Goal: Transaction & Acquisition: Purchase product/service

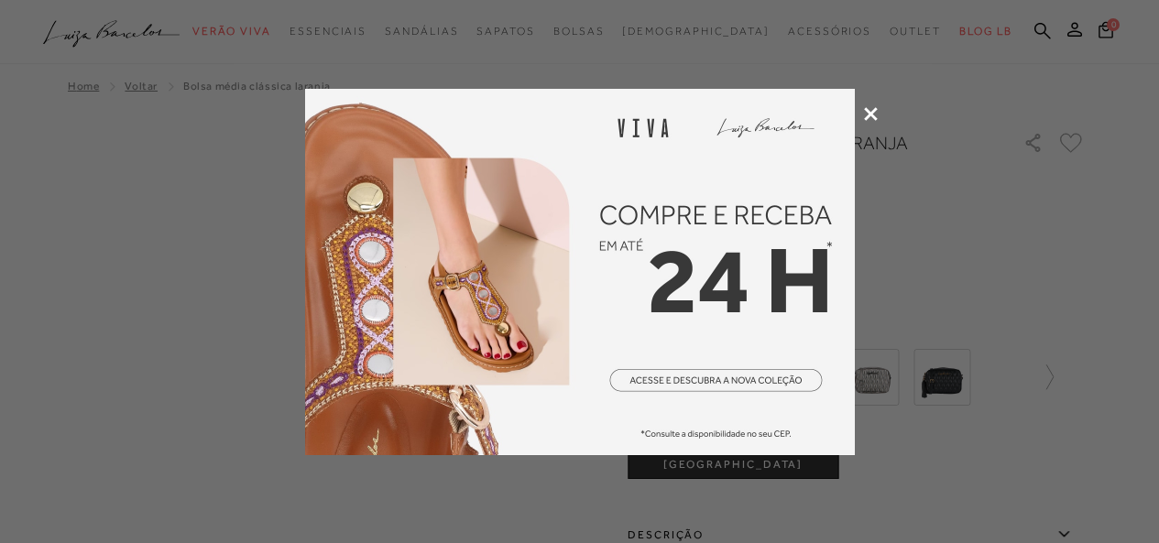
click at [872, 113] on icon at bounding box center [871, 114] width 14 height 14
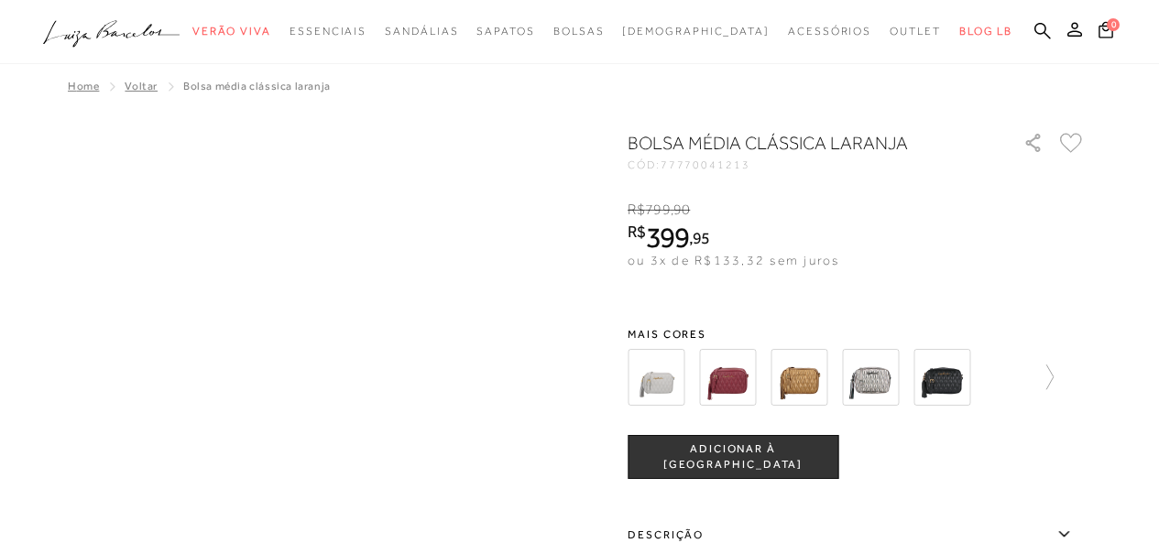
click at [816, 377] on img at bounding box center [799, 377] width 57 height 57
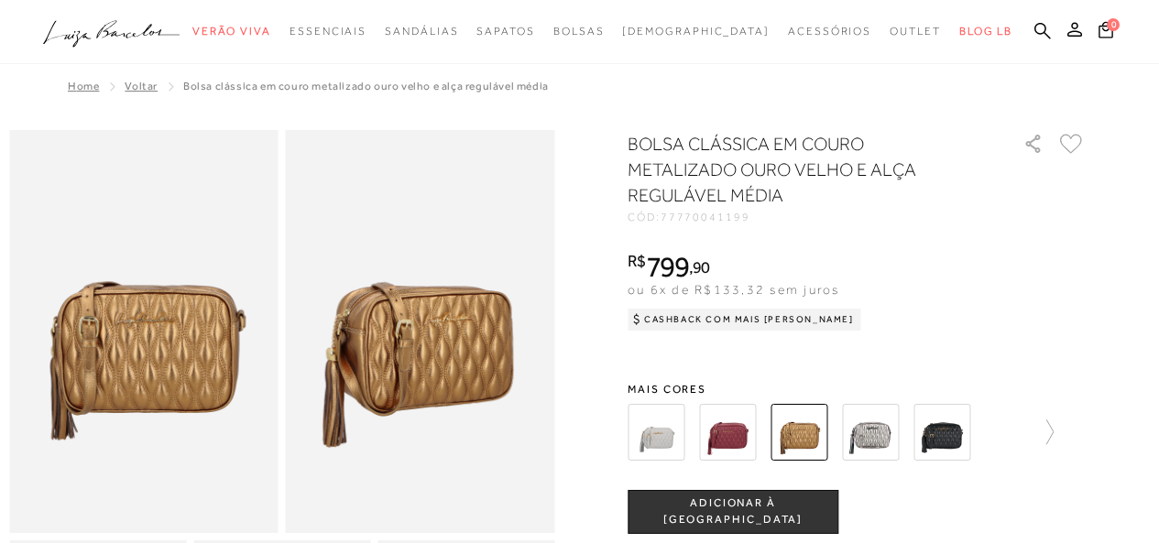
click at [1064, 430] on div at bounding box center [857, 433] width 458 height 68
click at [1054, 432] on icon at bounding box center [1041, 433] width 26 height 26
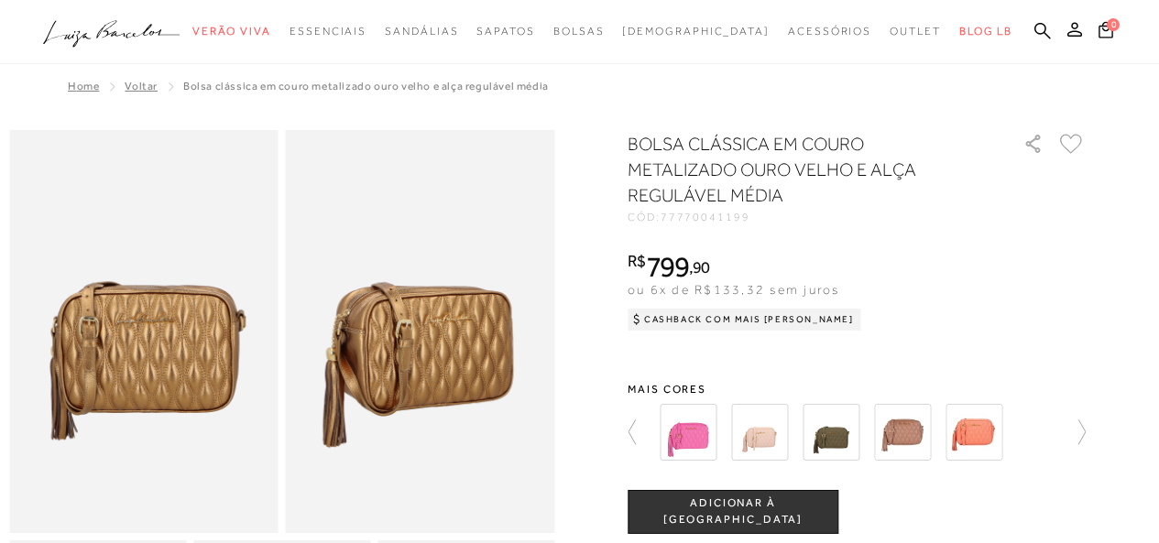
click at [760, 427] on img at bounding box center [759, 432] width 57 height 57
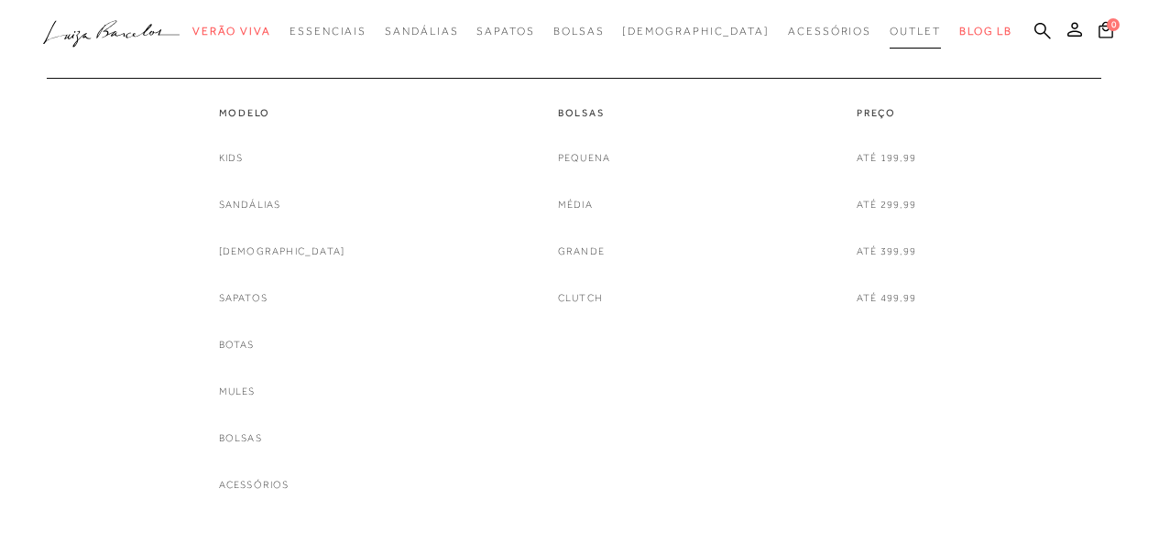
click at [890, 26] on span "Outlet" at bounding box center [915, 31] width 51 height 13
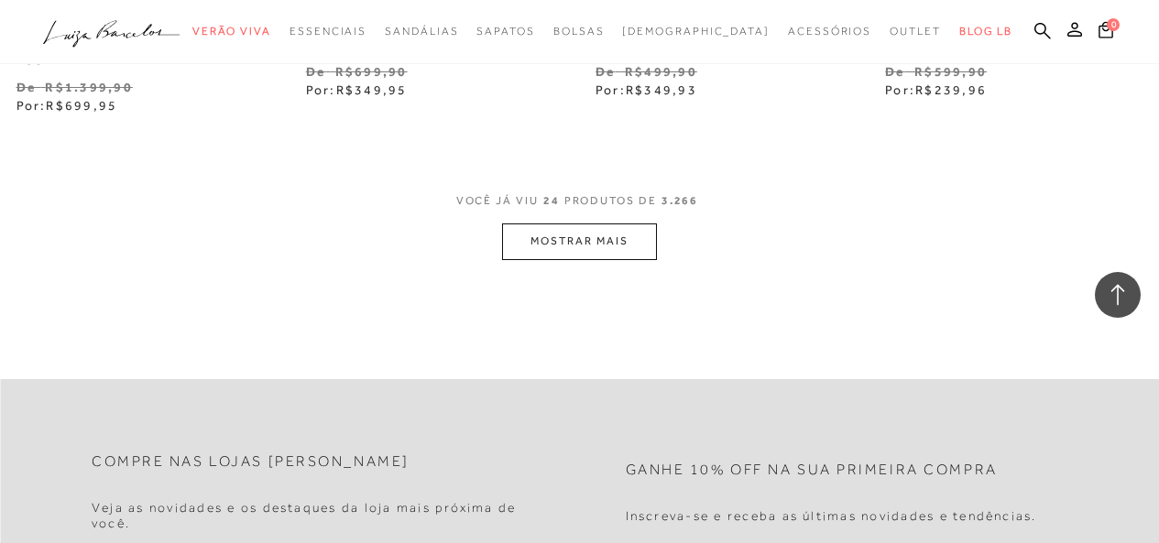
scroll to position [3371, 0]
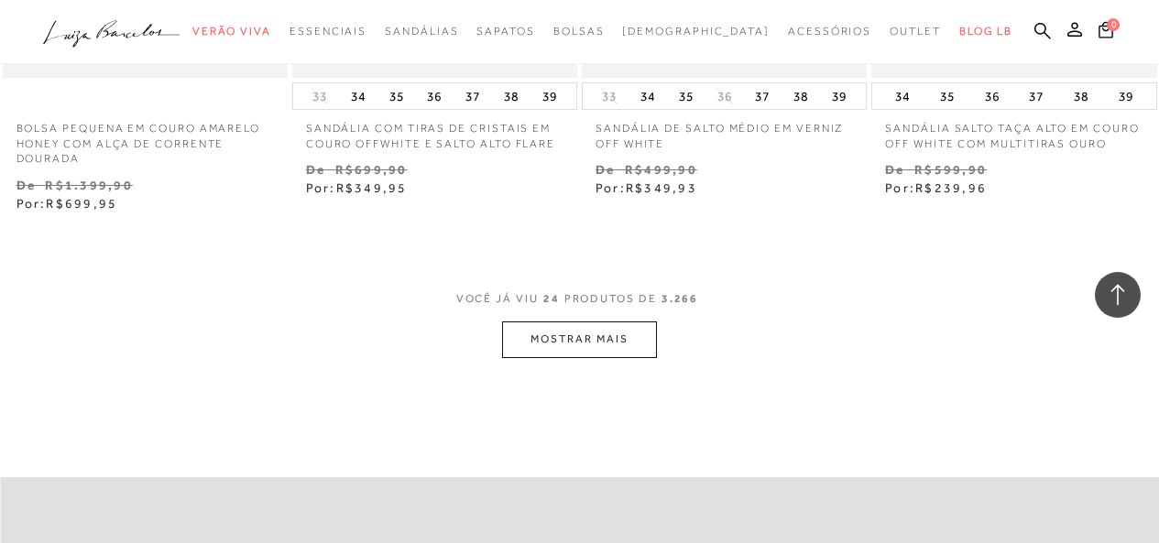
click at [589, 338] on button "MOSTRAR MAIS" at bounding box center [579, 340] width 154 height 36
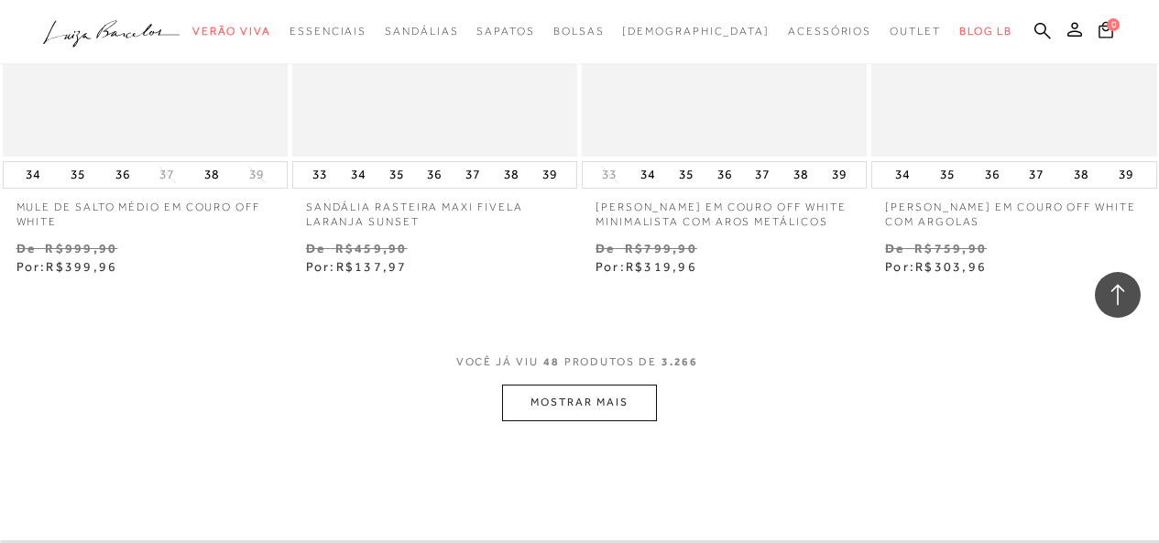
scroll to position [6750, 0]
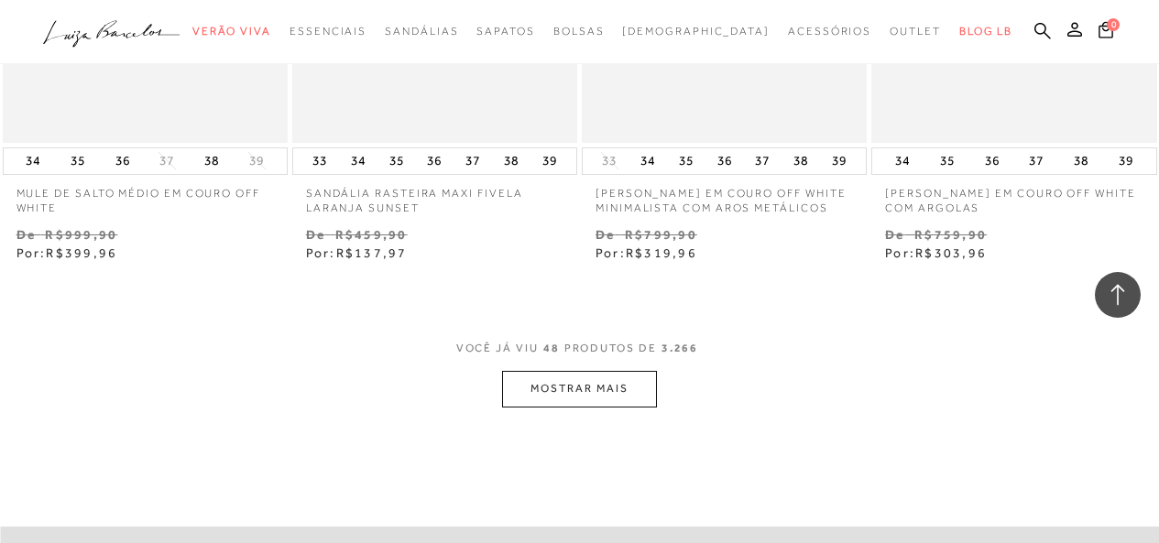
click at [648, 376] on button "MOSTRAR MAIS" at bounding box center [579, 389] width 154 height 36
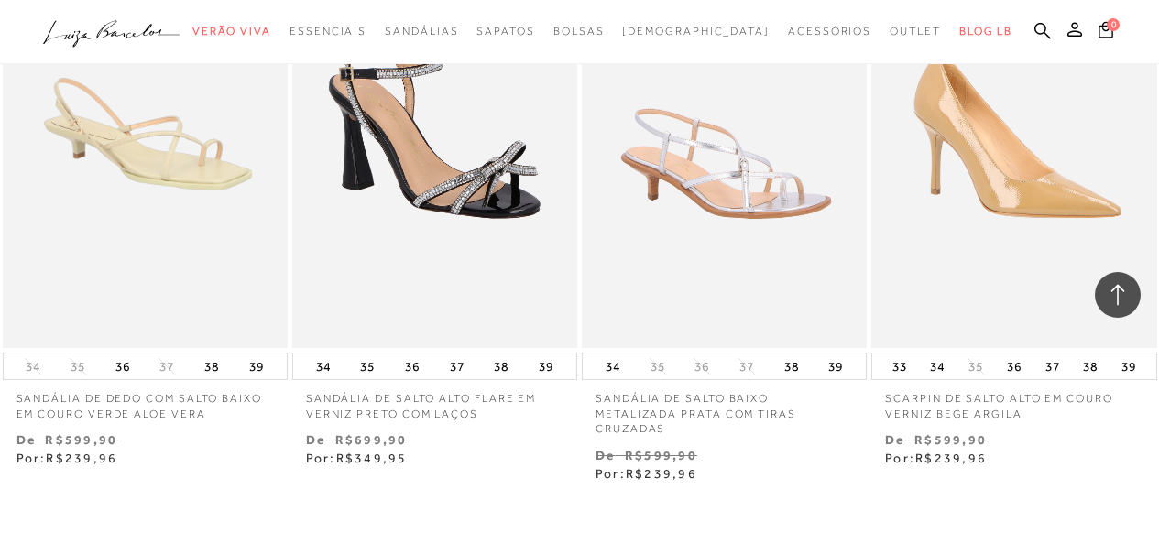
scroll to position [10039, 0]
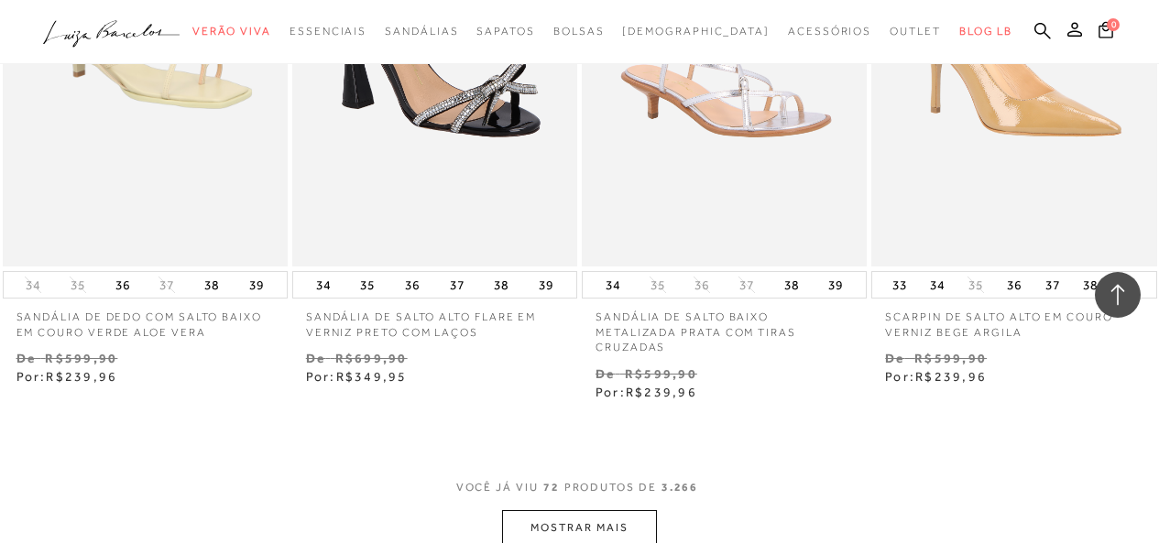
click at [609, 523] on button "MOSTRAR MAIS" at bounding box center [579, 528] width 154 height 36
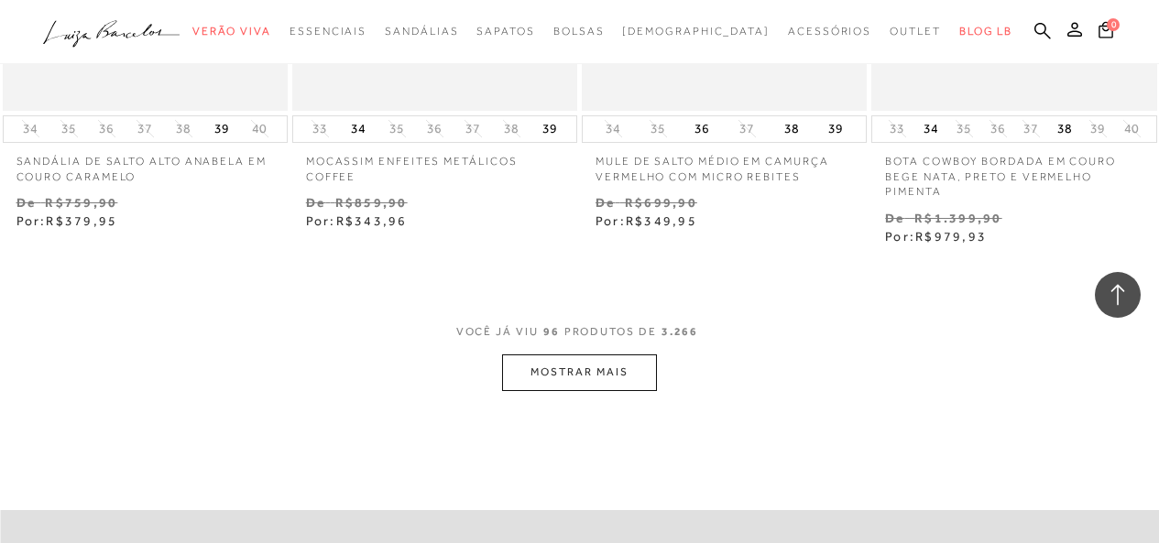
scroll to position [13703, 0]
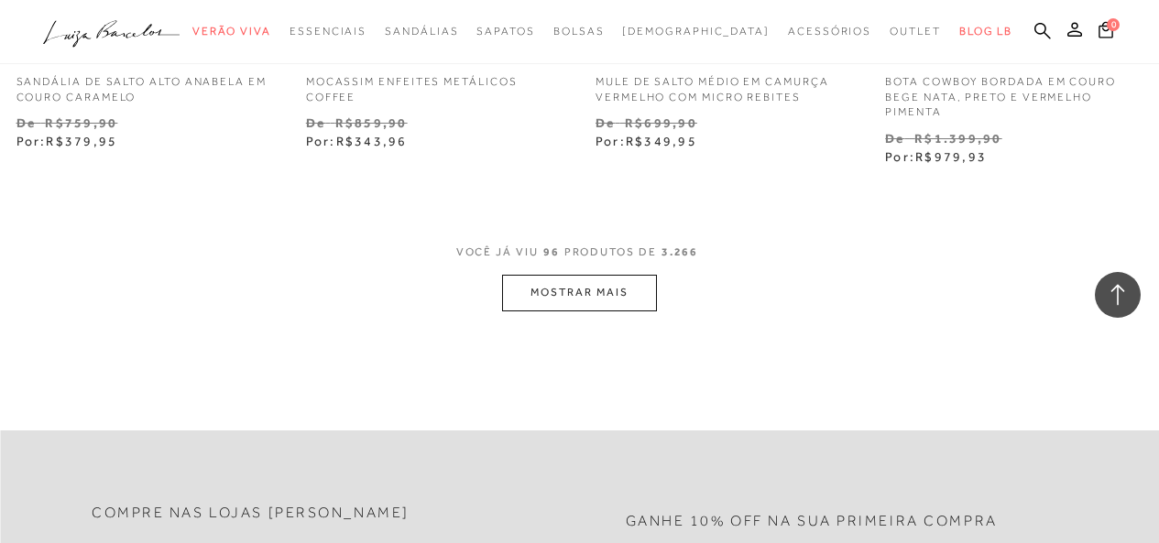
click at [595, 275] on button "MOSTRAR MAIS" at bounding box center [579, 293] width 154 height 36
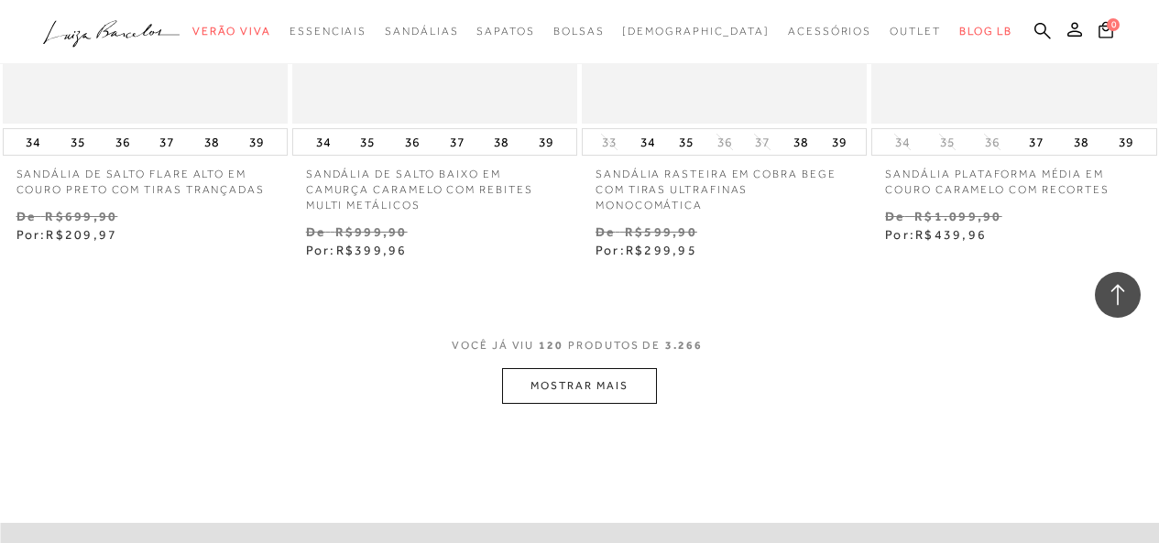
scroll to position [17249, 0]
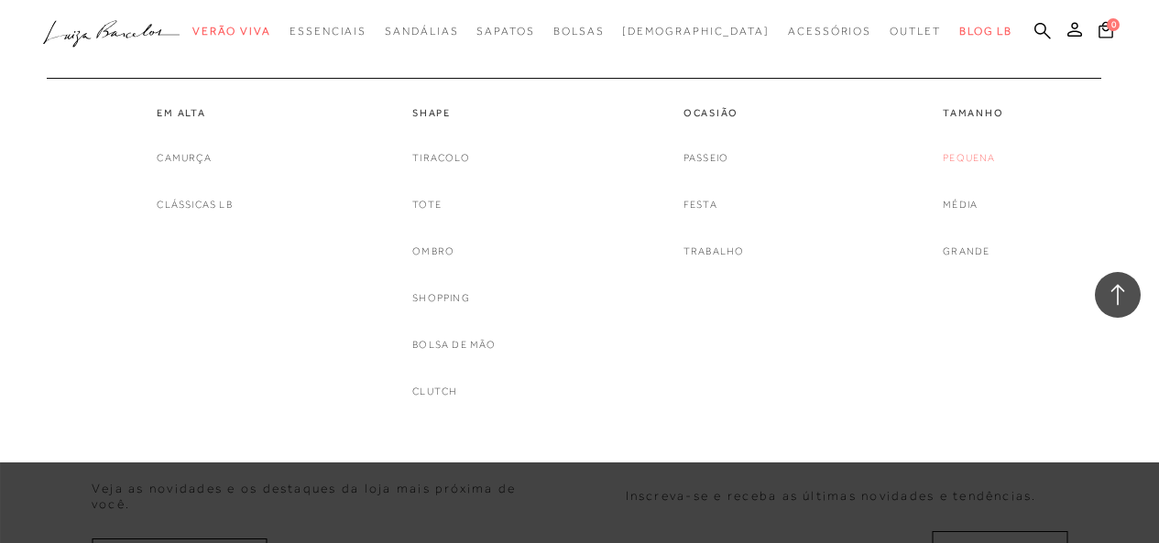
click at [969, 159] on link "Pequena" at bounding box center [969, 157] width 52 height 19
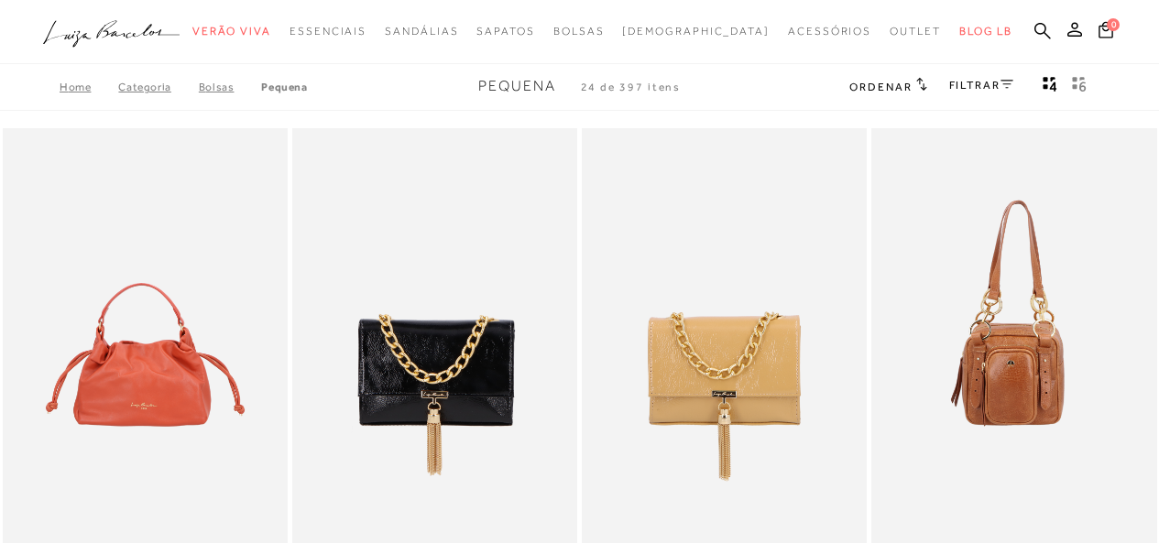
click at [891, 86] on span "Ordenar" at bounding box center [880, 87] width 62 height 13
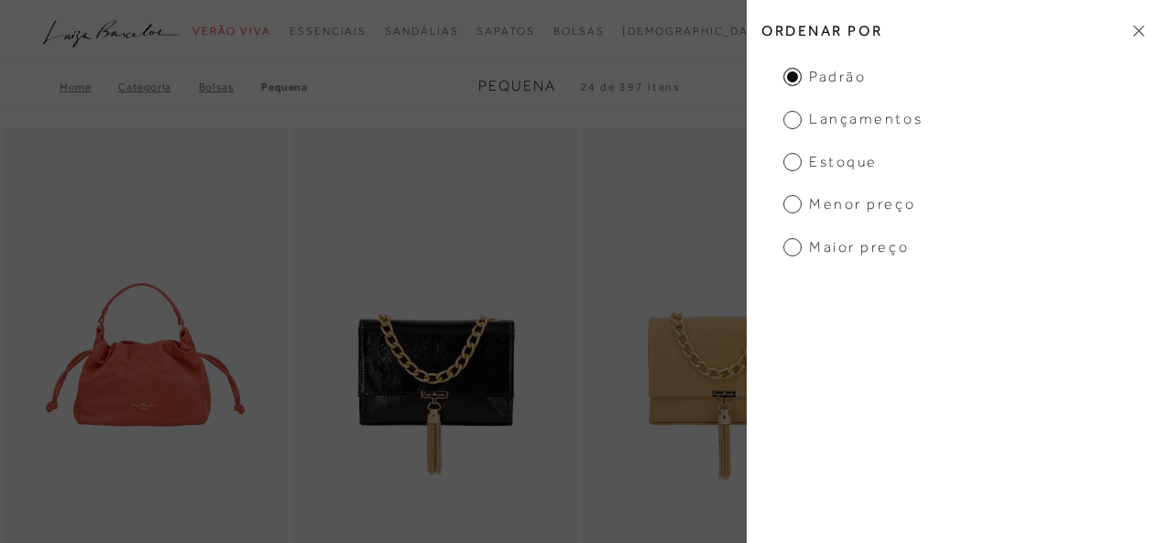
click at [858, 202] on span "Menor preço" at bounding box center [849, 204] width 132 height 20
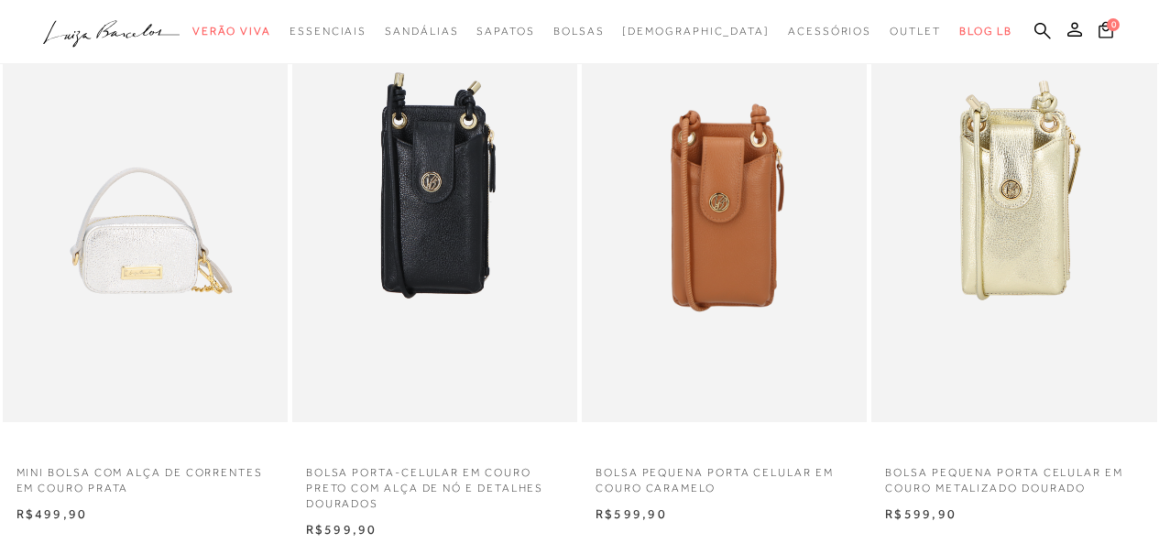
scroll to position [102, 0]
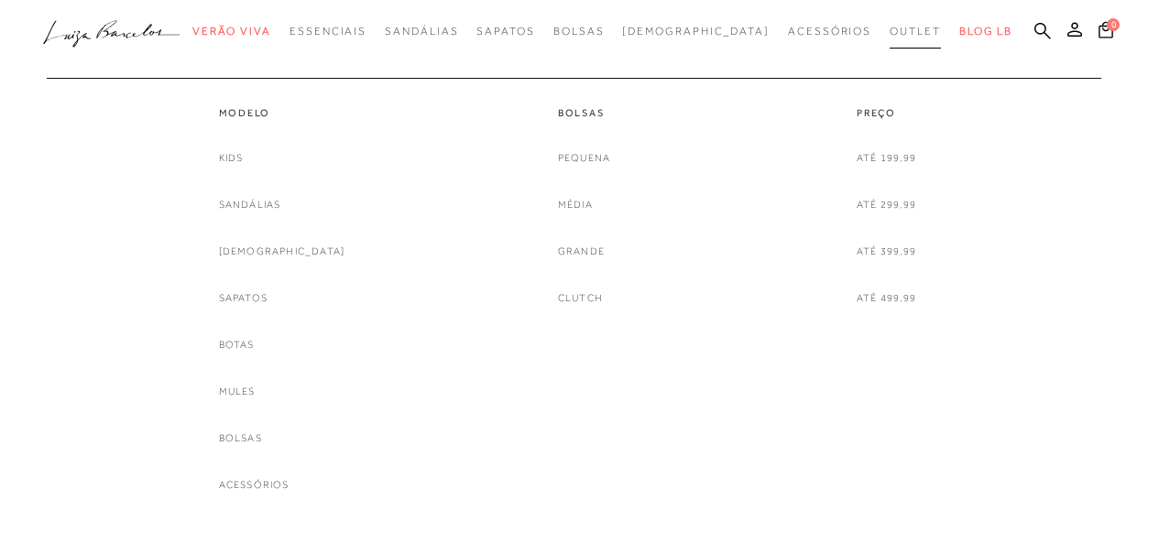
click at [890, 32] on span "Outlet" at bounding box center [915, 31] width 51 height 13
click at [585, 161] on link "Pequena" at bounding box center [584, 157] width 52 height 19
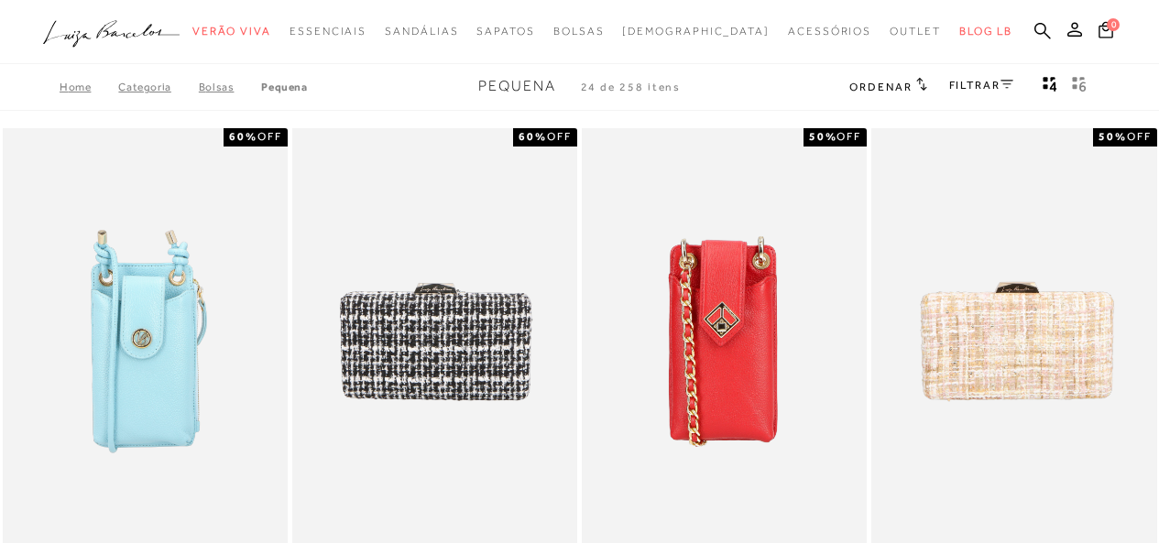
click at [916, 78] on icon at bounding box center [921, 84] width 11 height 14
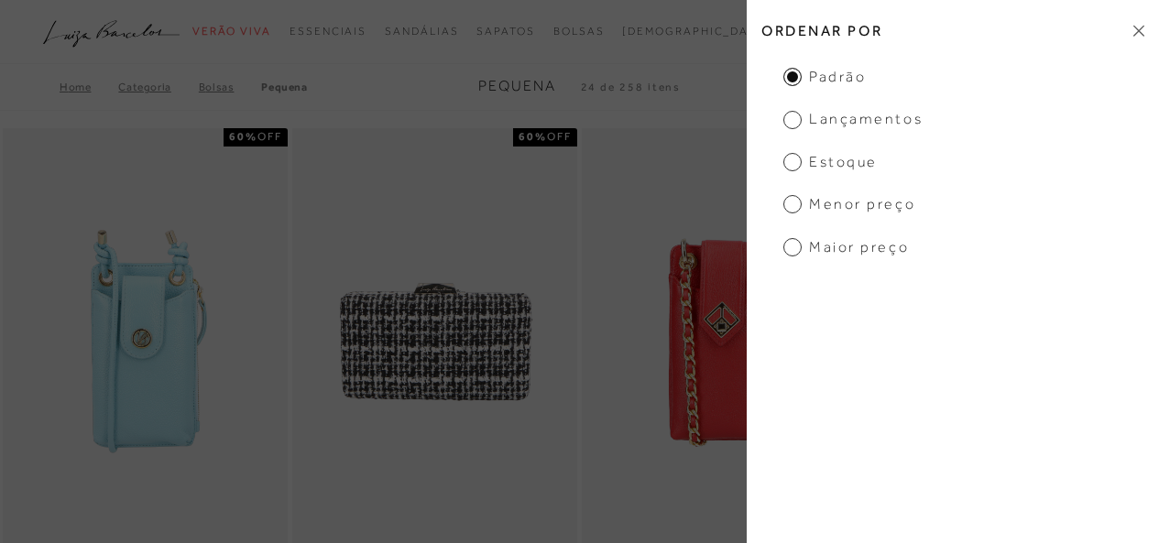
click at [837, 202] on span "Menor preço" at bounding box center [849, 204] width 132 height 20
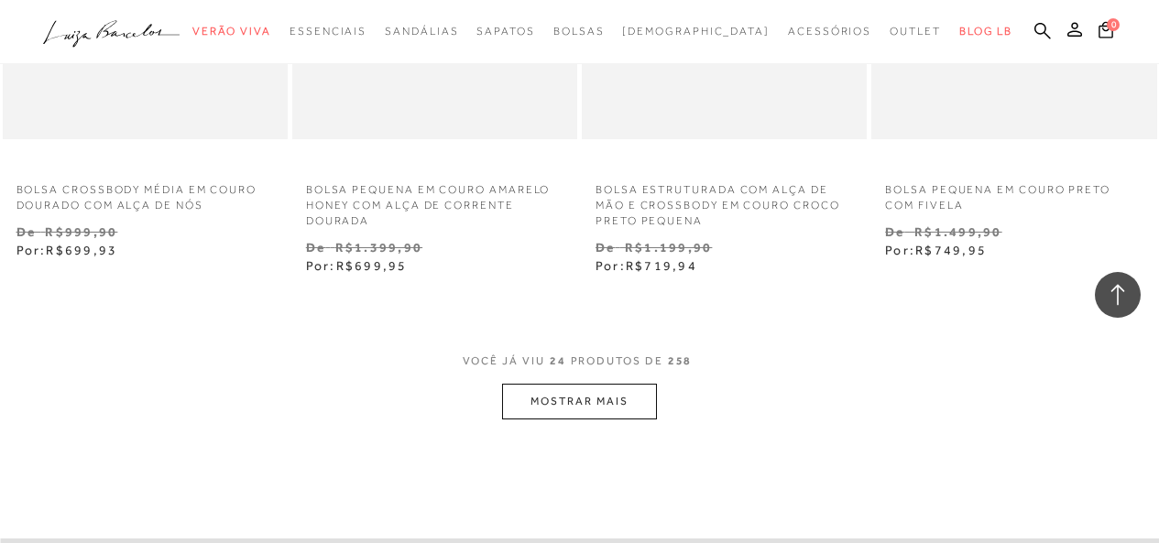
scroll to position [3271, 0]
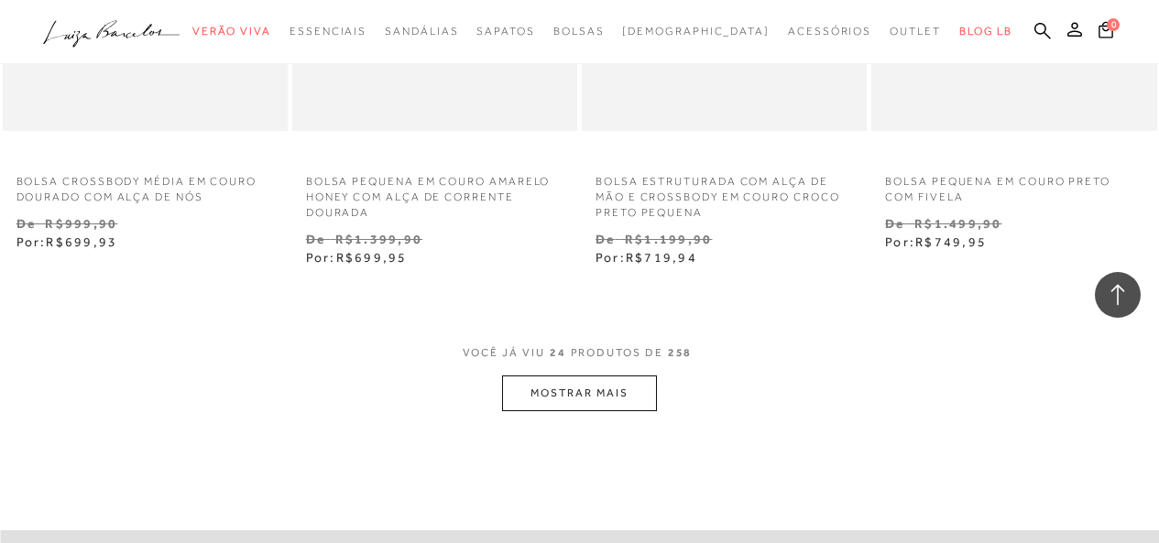
click at [620, 394] on button "MOSTRAR MAIS" at bounding box center [579, 394] width 154 height 36
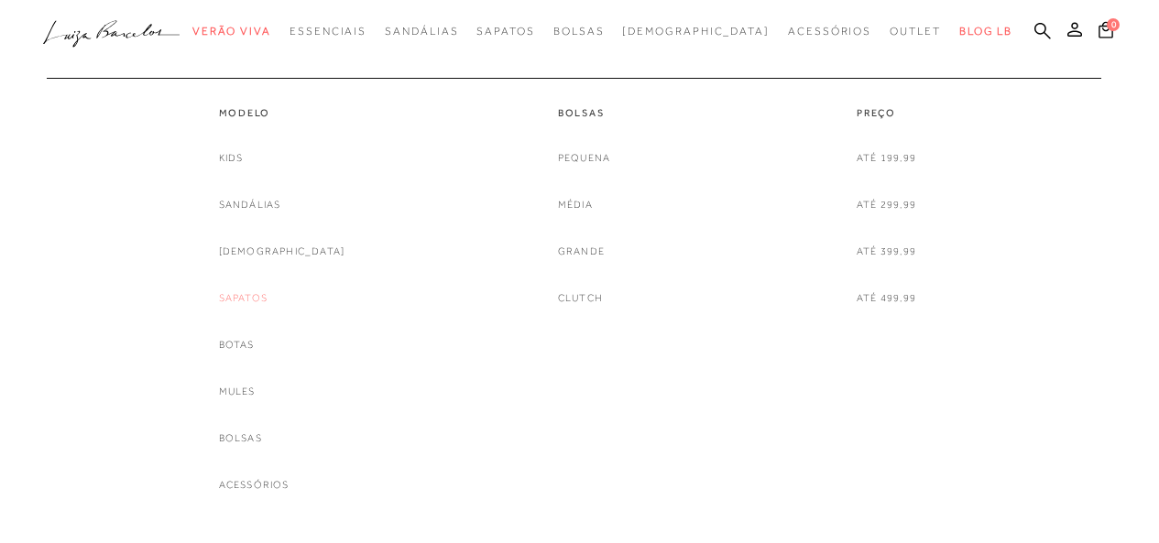
click at [268, 296] on link "Sapatos" at bounding box center [243, 298] width 49 height 19
click at [284, 248] on link "[DEMOGRAPHIC_DATA]" at bounding box center [282, 251] width 126 height 19
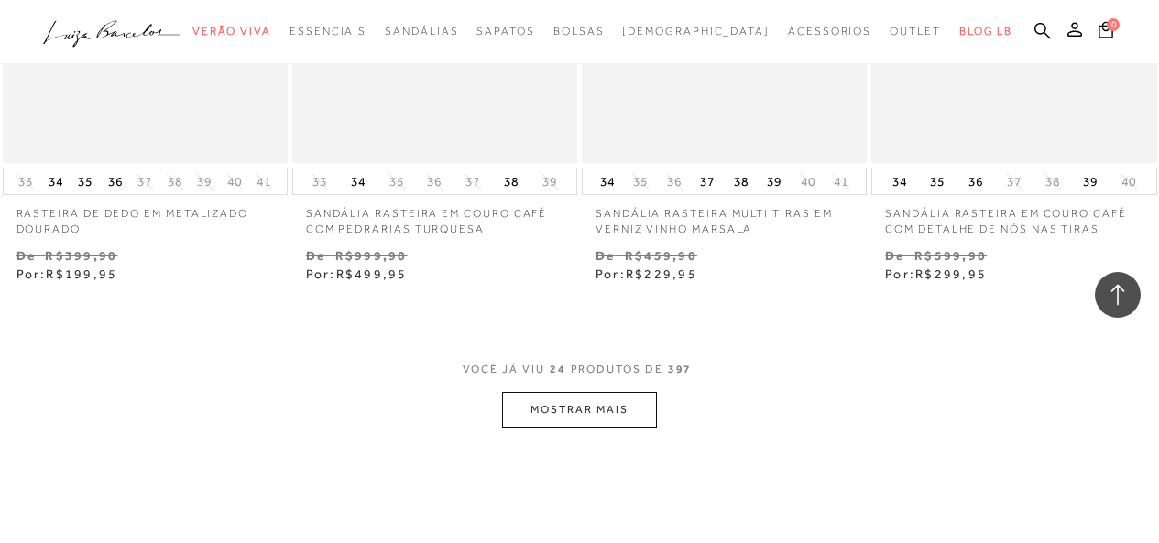
scroll to position [3367, 0]
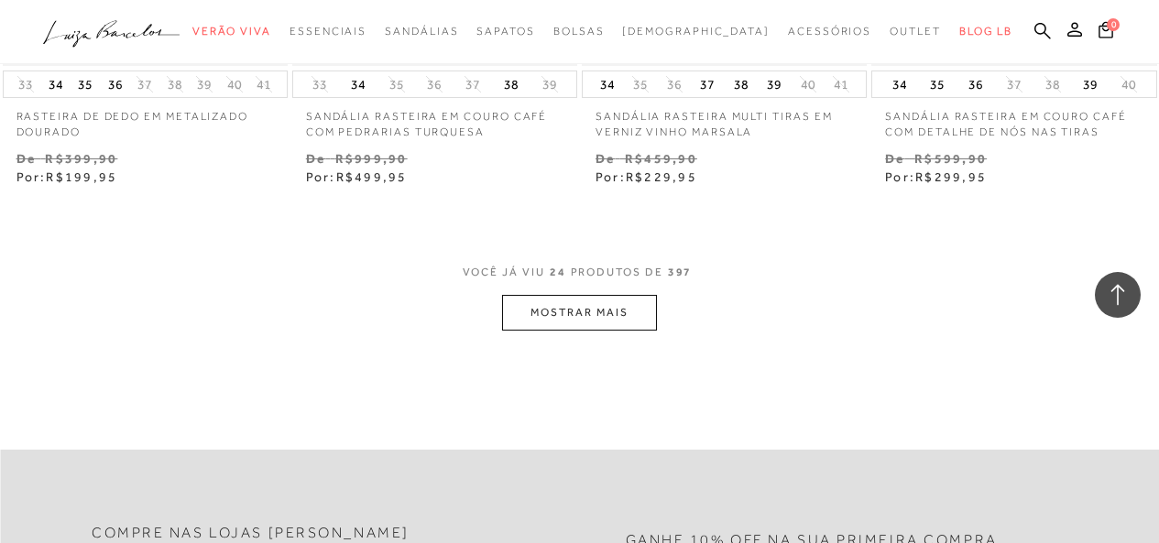
click at [588, 319] on button "MOSTRAR MAIS" at bounding box center [579, 313] width 154 height 36
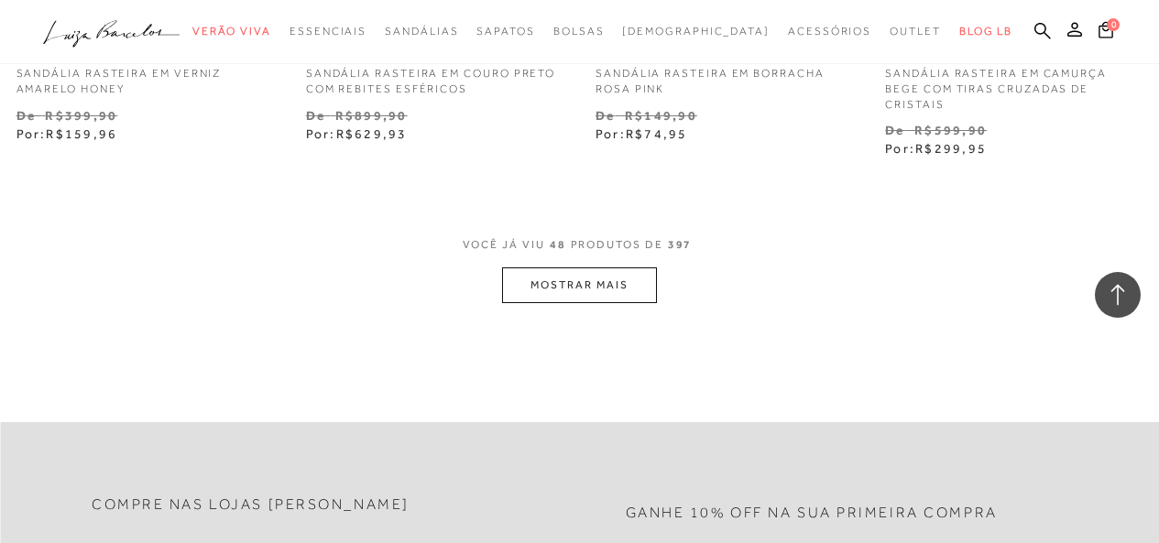
scroll to position [6852, 0]
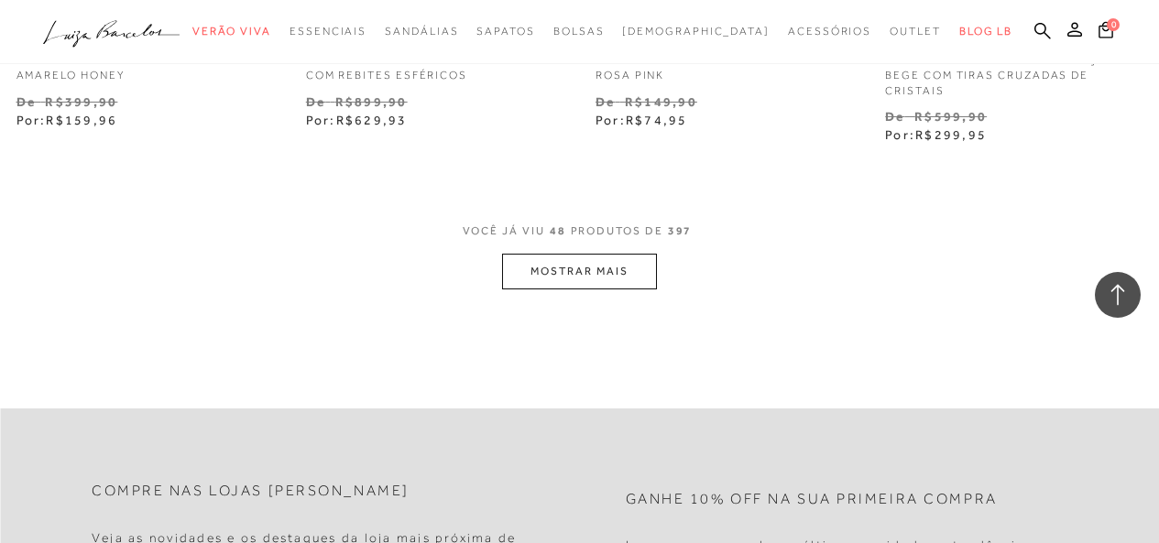
click at [594, 263] on button "MOSTRAR MAIS" at bounding box center [579, 272] width 154 height 36
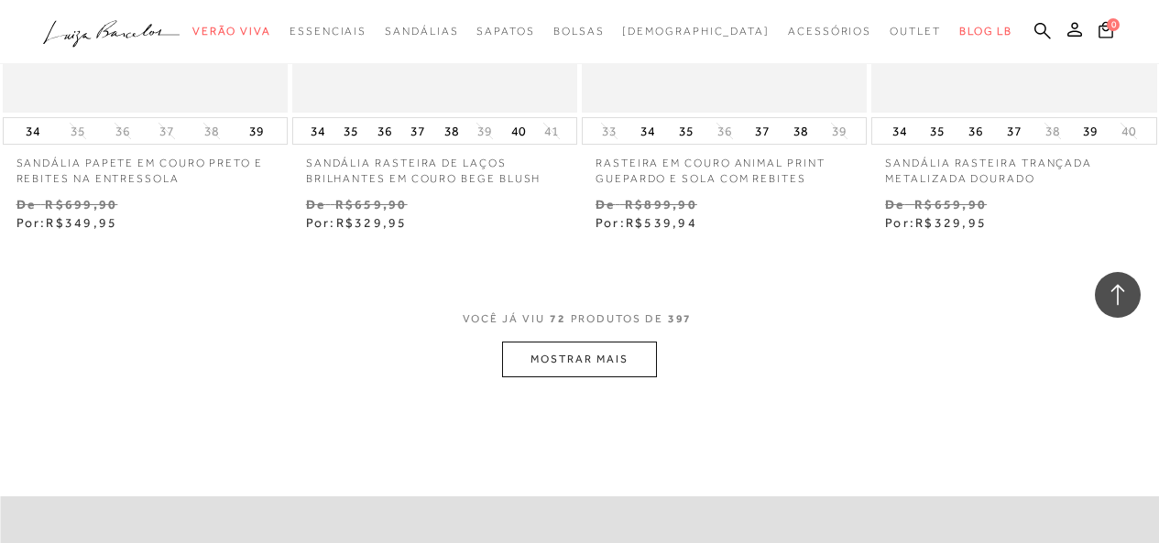
scroll to position [10234, 0]
